Goal: Task Accomplishment & Management: Use online tool/utility

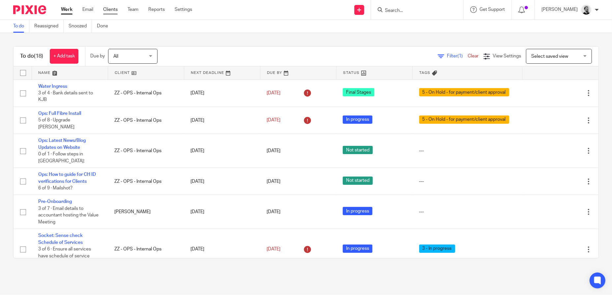
click at [115, 11] on link "Clients" at bounding box center [110, 9] width 14 height 7
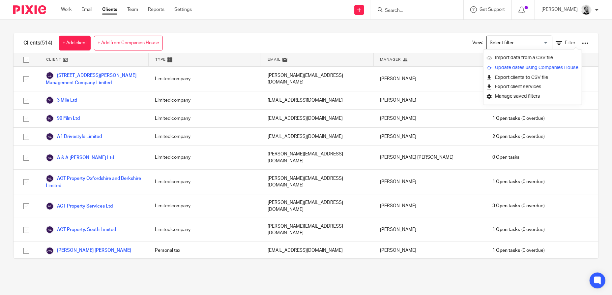
click at [532, 68] on link "Update dates using Companies House" at bounding box center [533, 68] width 92 height 10
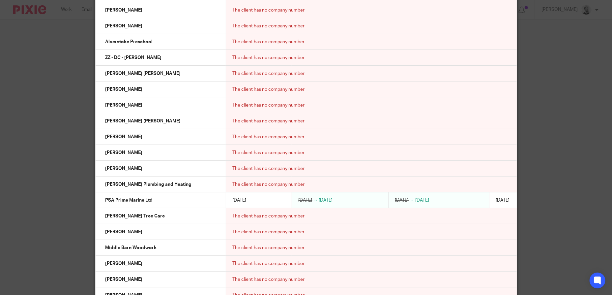
scroll to position [5823, 0]
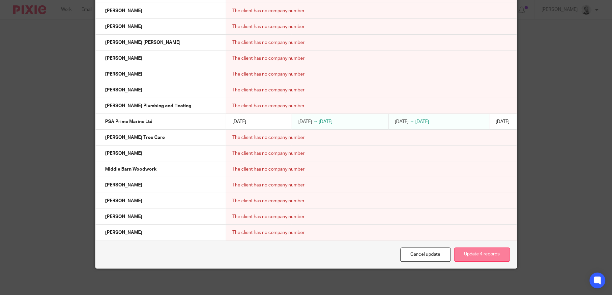
click at [491, 258] on button "Update 4 records" at bounding box center [482, 254] width 56 height 14
